Goal: Transaction & Acquisition: Purchase product/service

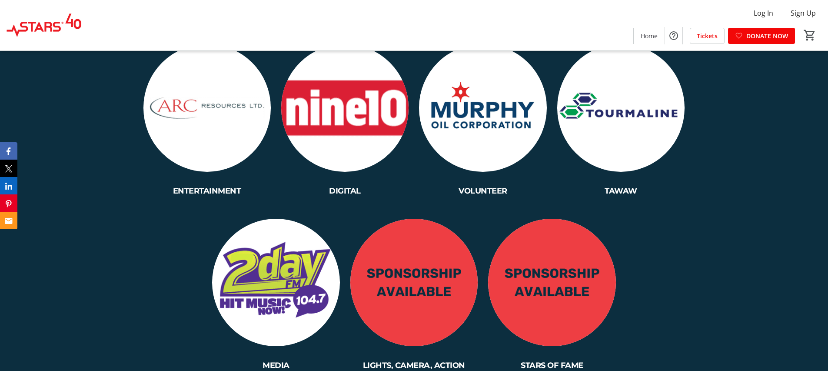
scroll to position [2115, 0]
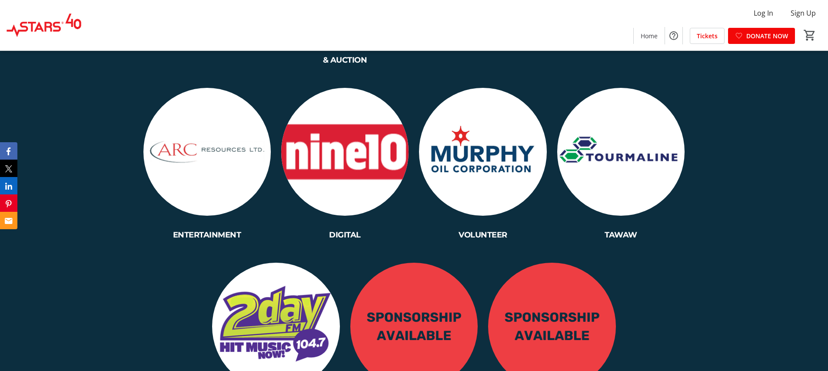
click at [361, 103] on img at bounding box center [344, 151] width 127 height 127
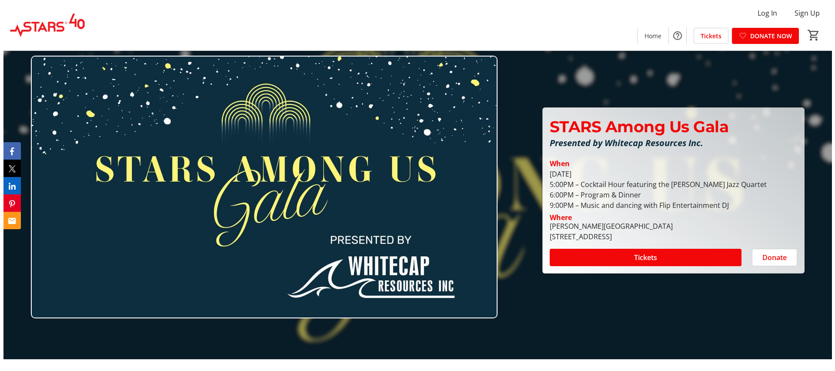
scroll to position [0, 0]
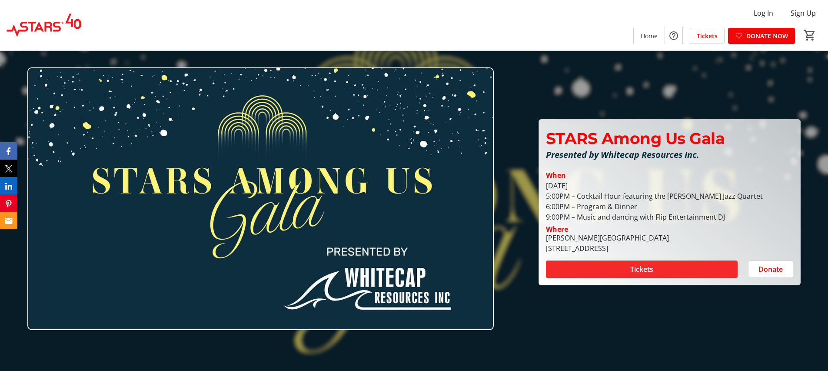
click at [653, 270] on span "Tickets" at bounding box center [642, 269] width 23 height 10
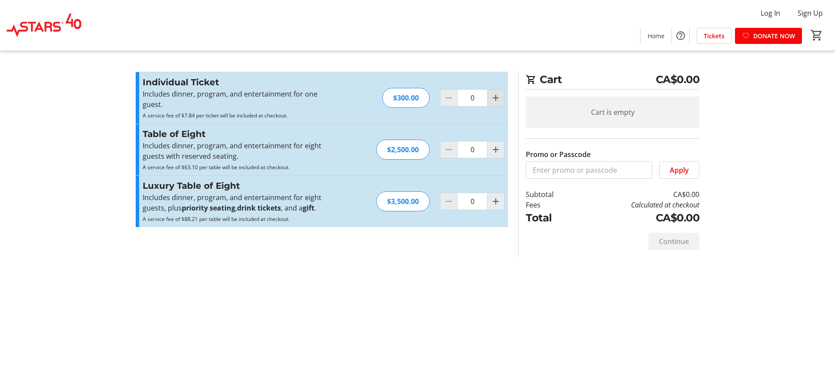
click at [497, 97] on mat-icon "Increment by one" at bounding box center [496, 98] width 10 height 10
click at [495, 98] on mat-icon "Increment by one" at bounding box center [496, 98] width 10 height 10
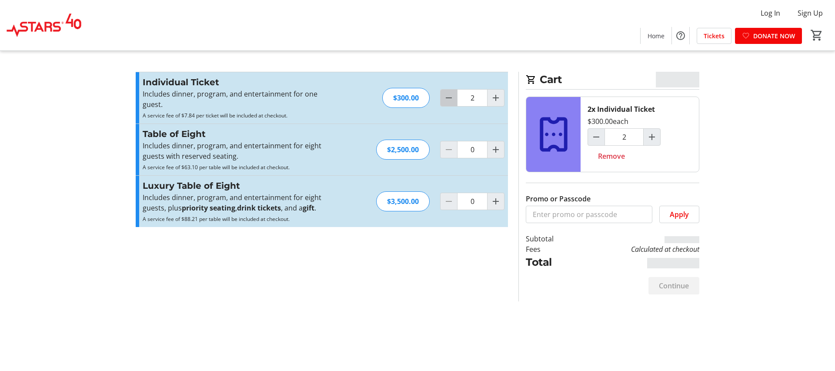
click at [445, 99] on mat-icon "Decrement by one" at bounding box center [449, 98] width 10 height 10
type input "1"
click at [445, 99] on mat-icon "Decrement by one" at bounding box center [449, 98] width 10 height 10
type input "0"
